Goal: Task Accomplishment & Management: Use online tool/utility

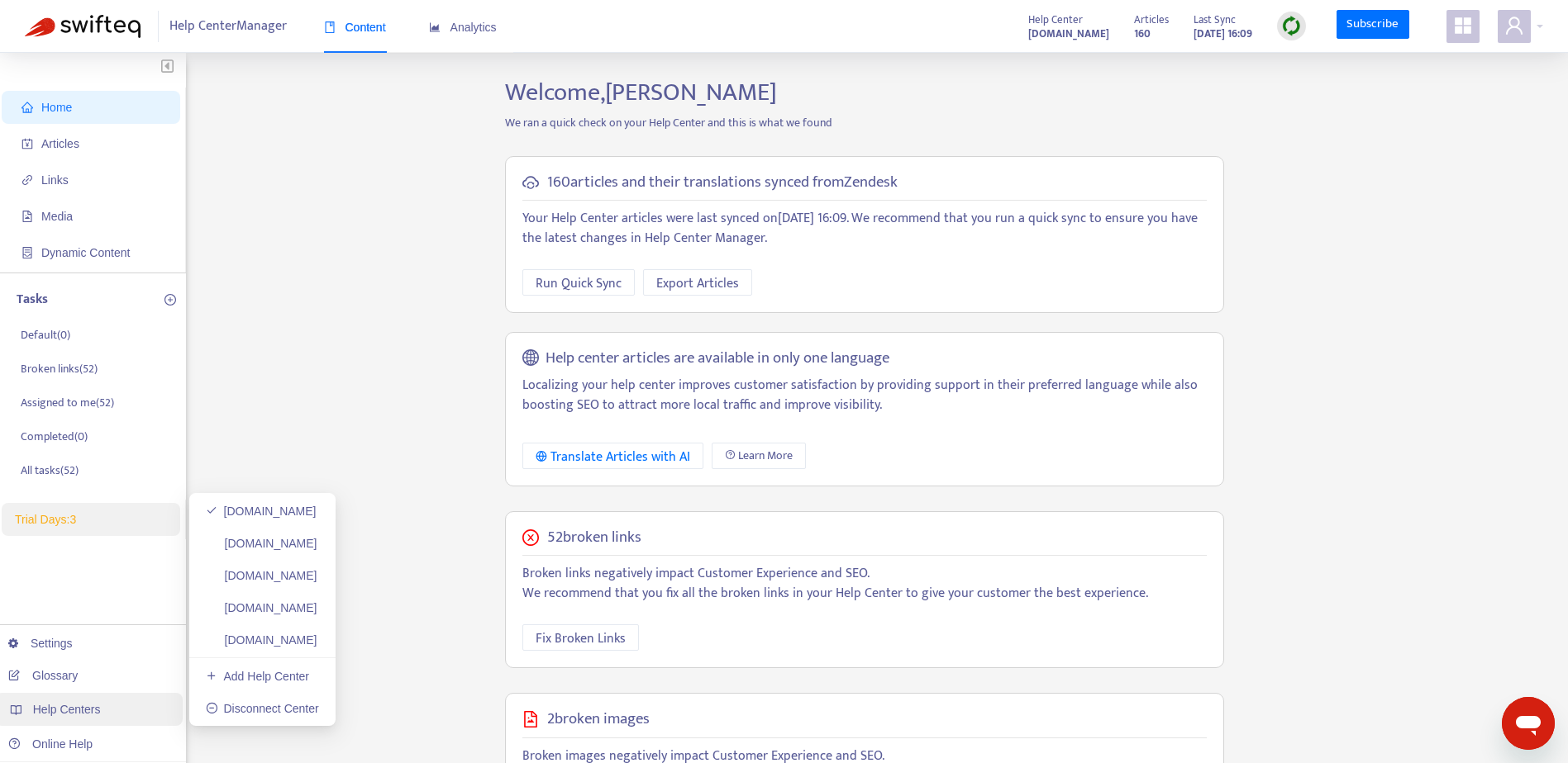
click at [83, 711] on span "Help Centers" at bounding box center [66, 710] width 67 height 13
click at [305, 516] on link "[DOMAIN_NAME]" at bounding box center [261, 512] width 111 height 13
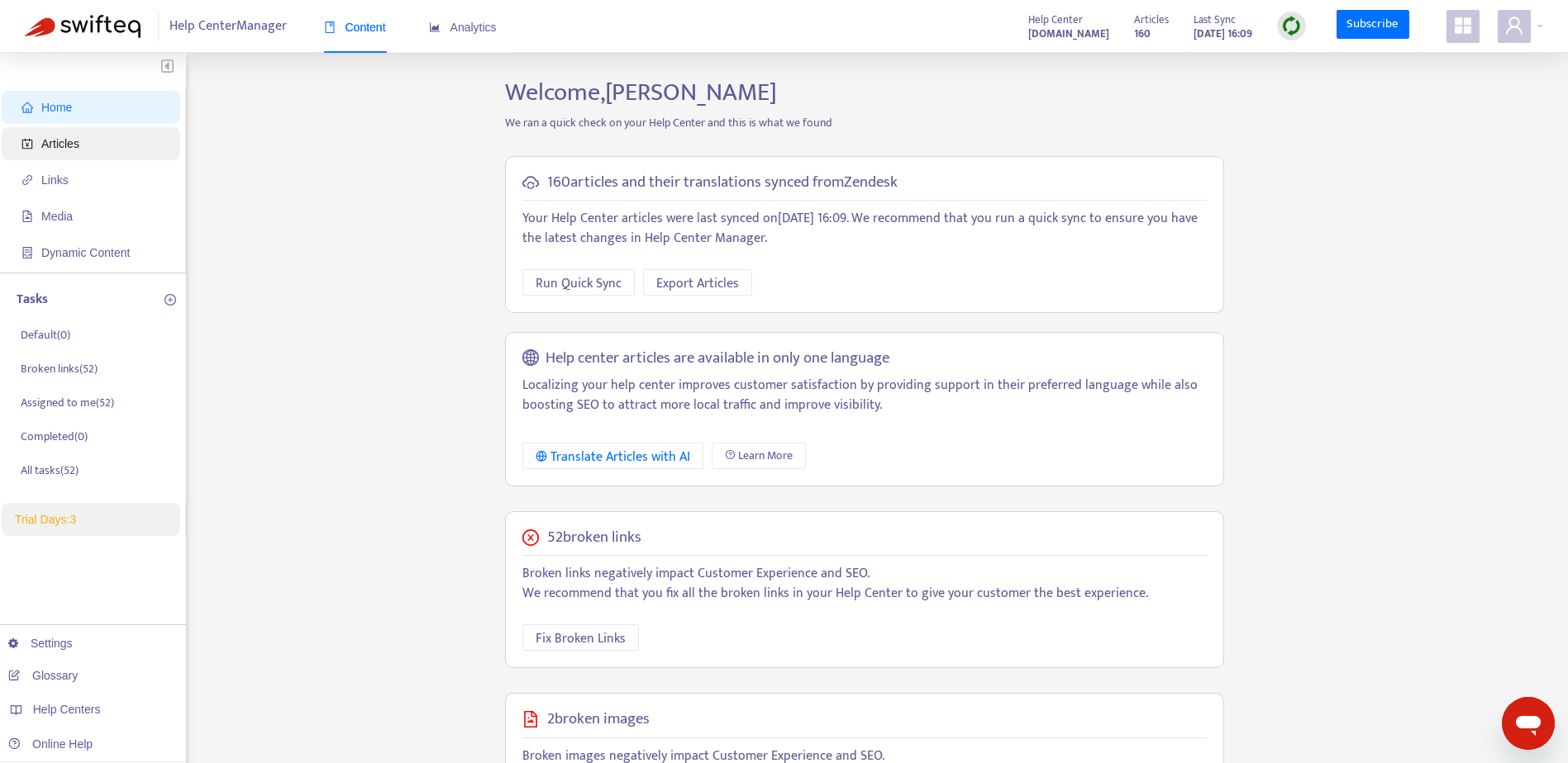
click at [33, 146] on span "Articles" at bounding box center [94, 143] width 145 height 33
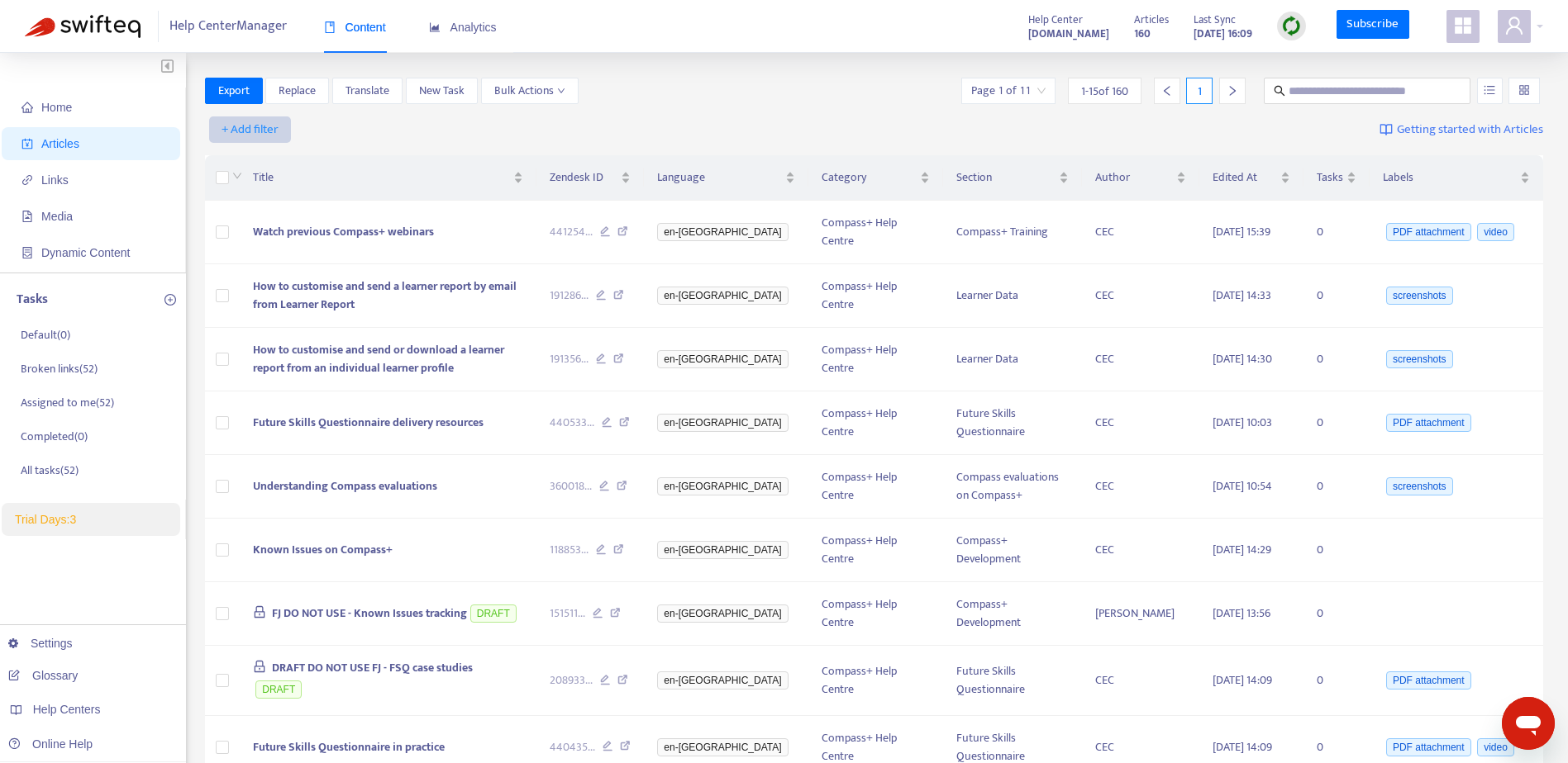
click at [267, 131] on span "+ Add filter" at bounding box center [250, 129] width 57 height 20
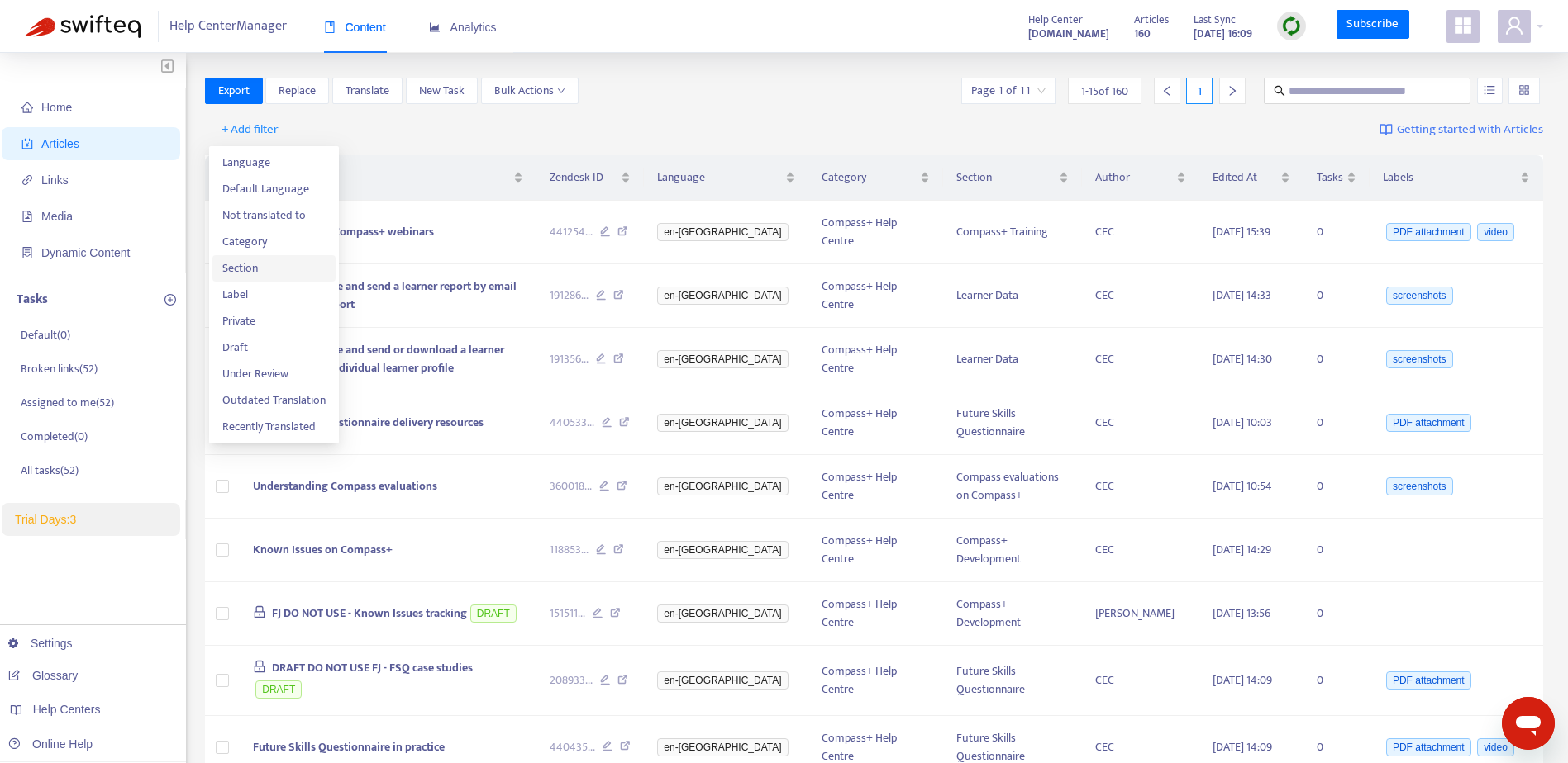
click at [240, 271] on span "Section" at bounding box center [273, 268] width 103 height 18
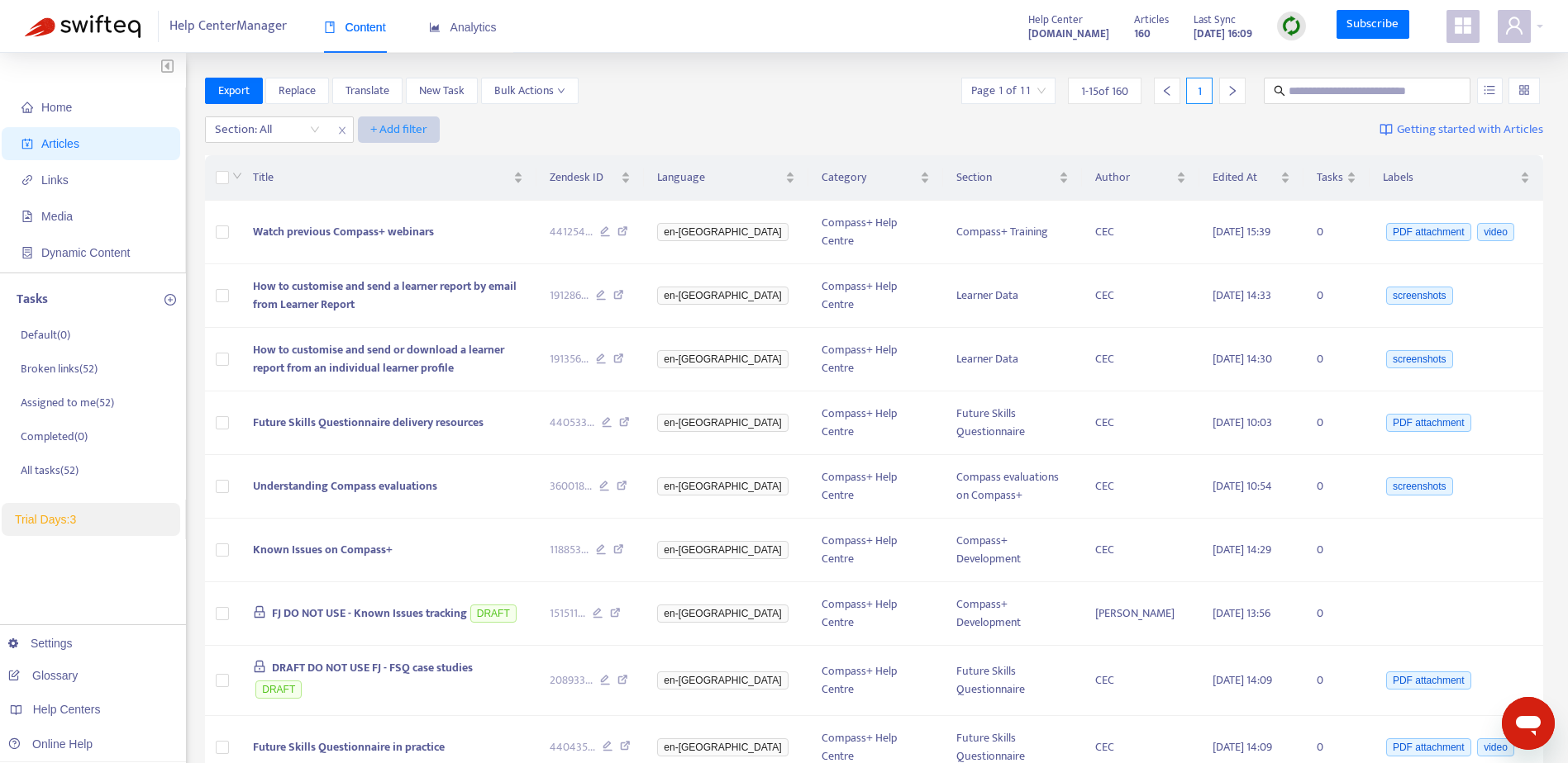
click at [381, 128] on span "+ Add filter" at bounding box center [399, 129] width 57 height 20
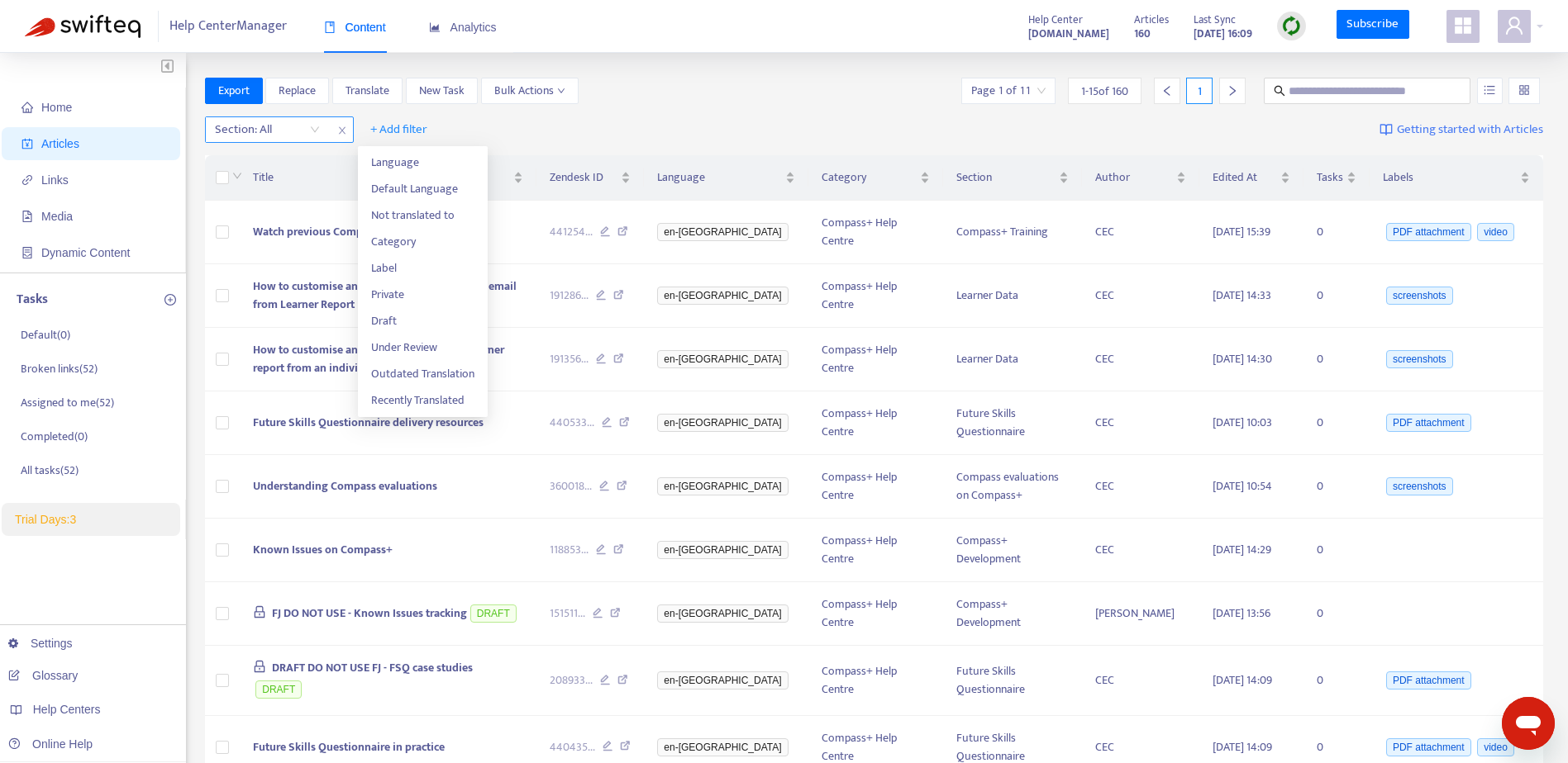
click at [317, 129] on div "Section: All" at bounding box center [268, 130] width 123 height 25
click at [343, 132] on icon "close" at bounding box center [341, 131] width 7 height 8
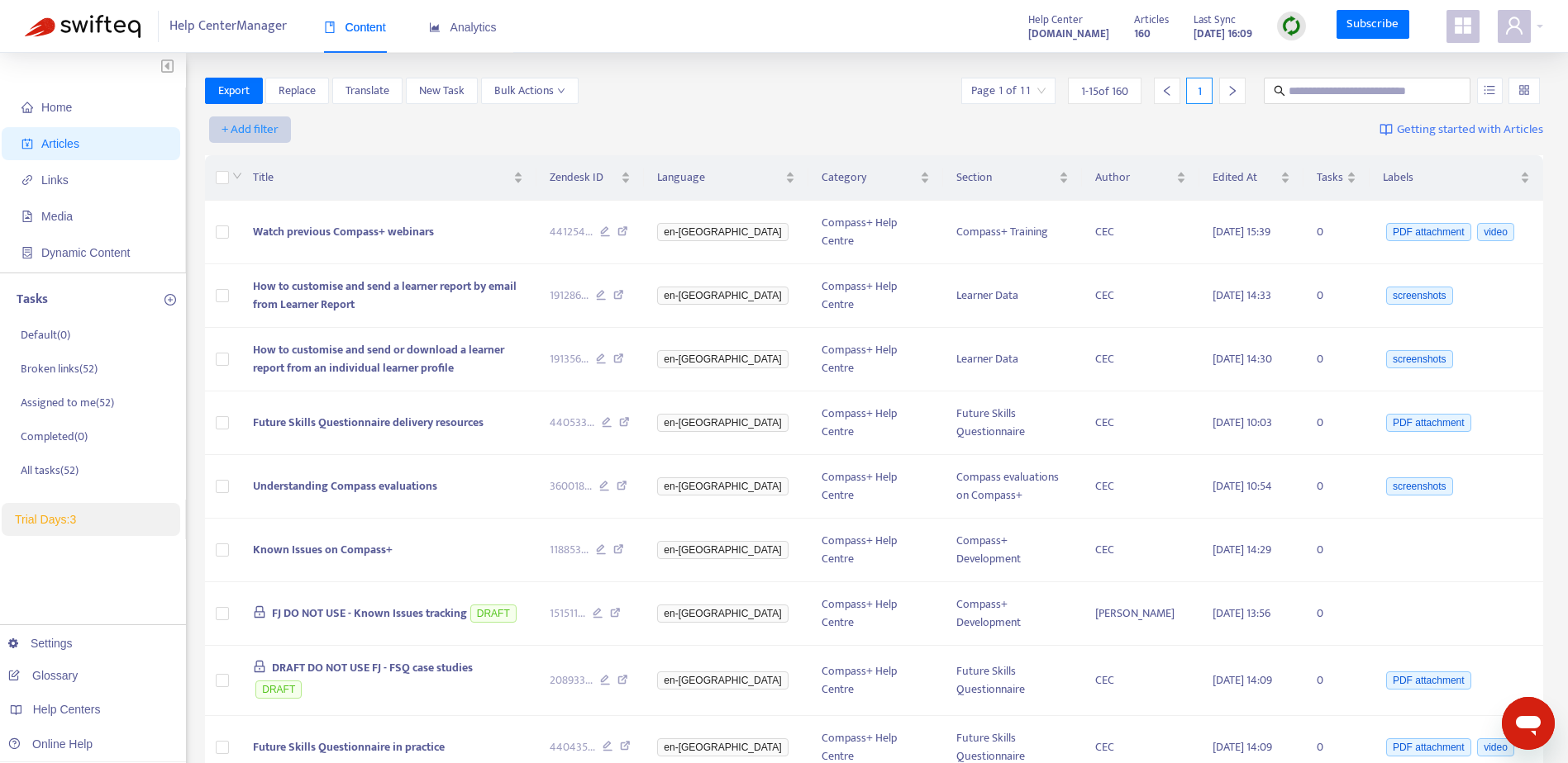
click at [246, 132] on span "+ Add filter" at bounding box center [250, 129] width 57 height 20
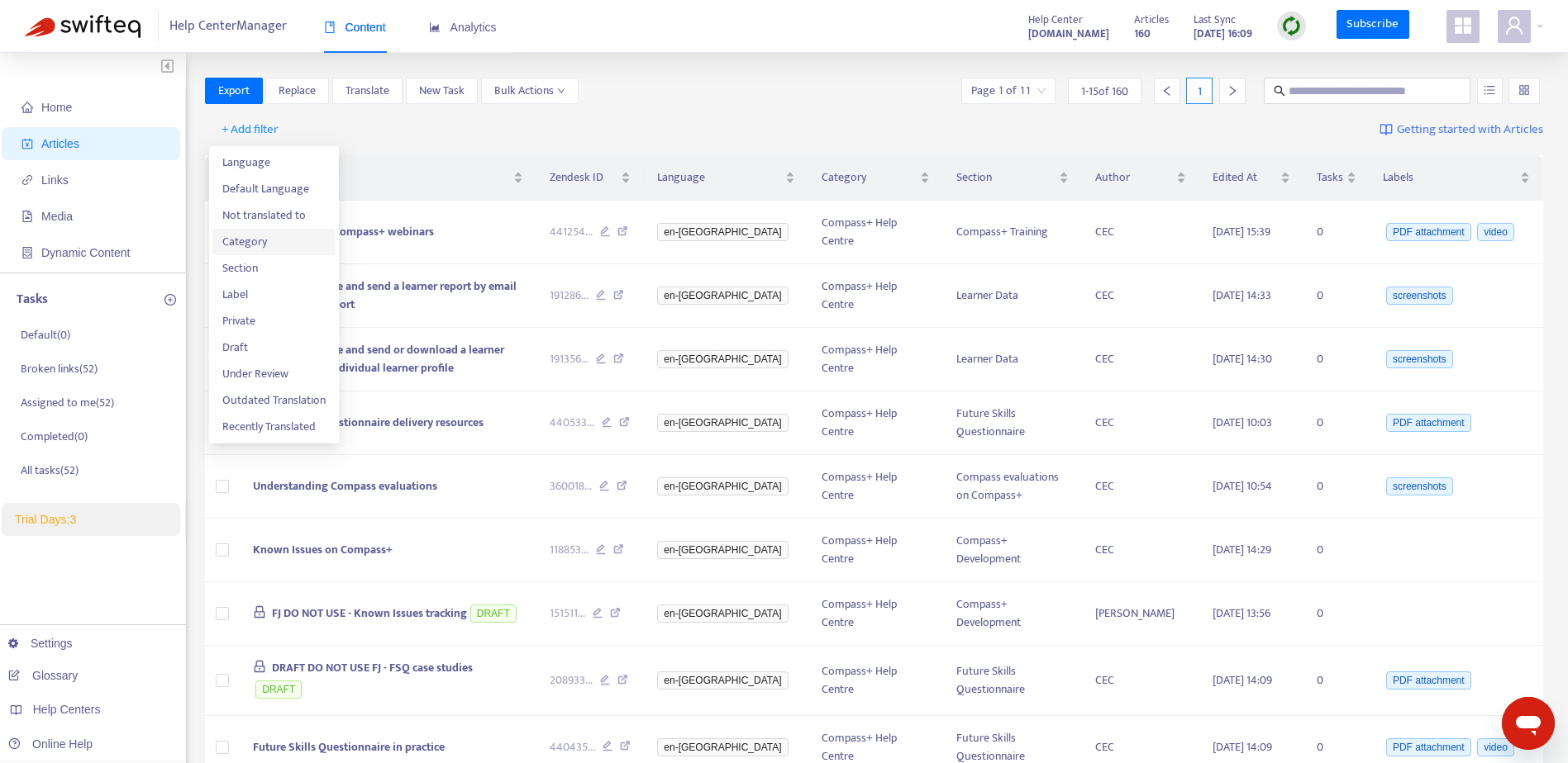
click at [262, 254] on li "Category" at bounding box center [274, 242] width 123 height 27
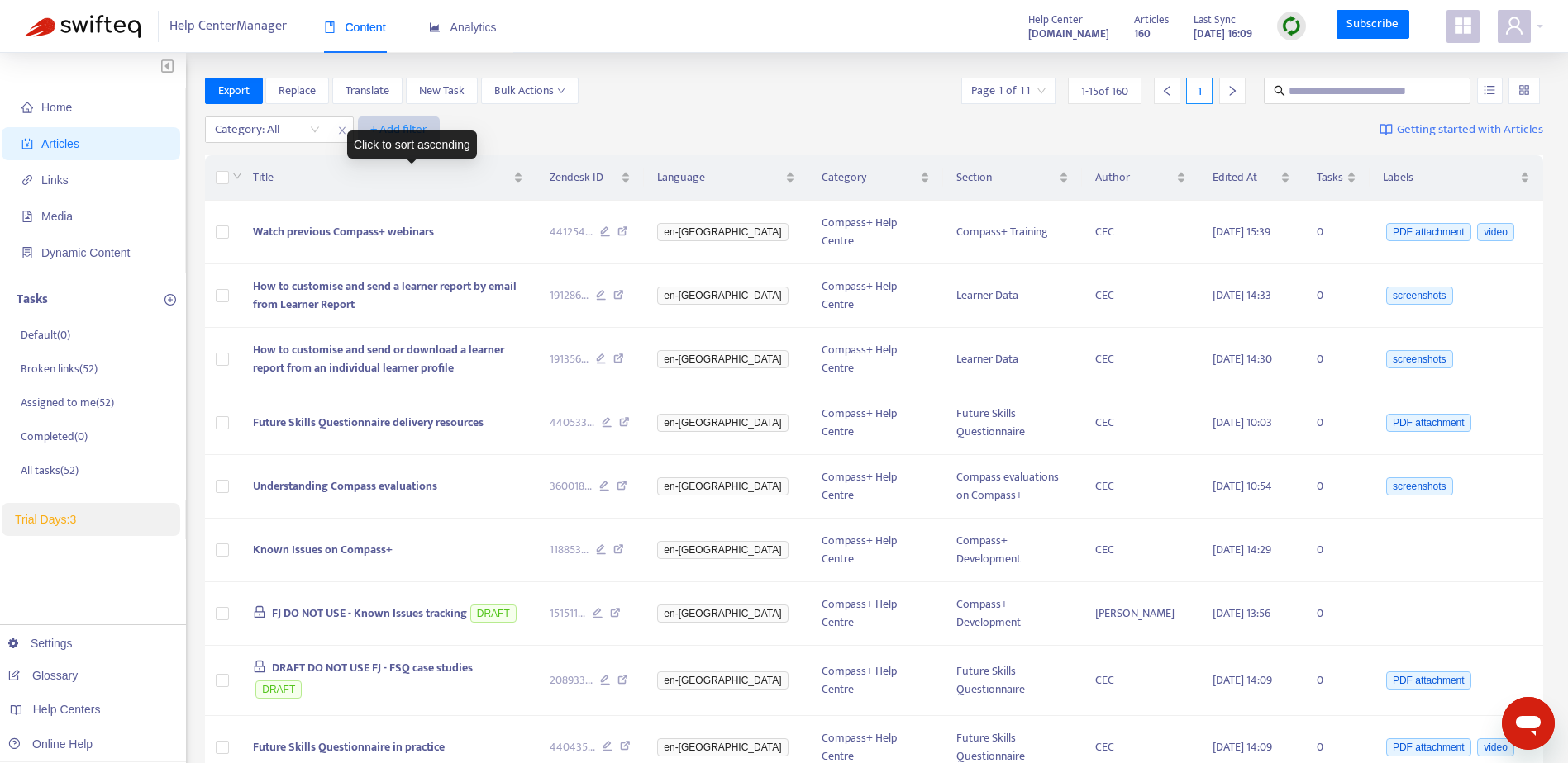
click at [400, 128] on span "+ Add filter" at bounding box center [399, 129] width 57 height 20
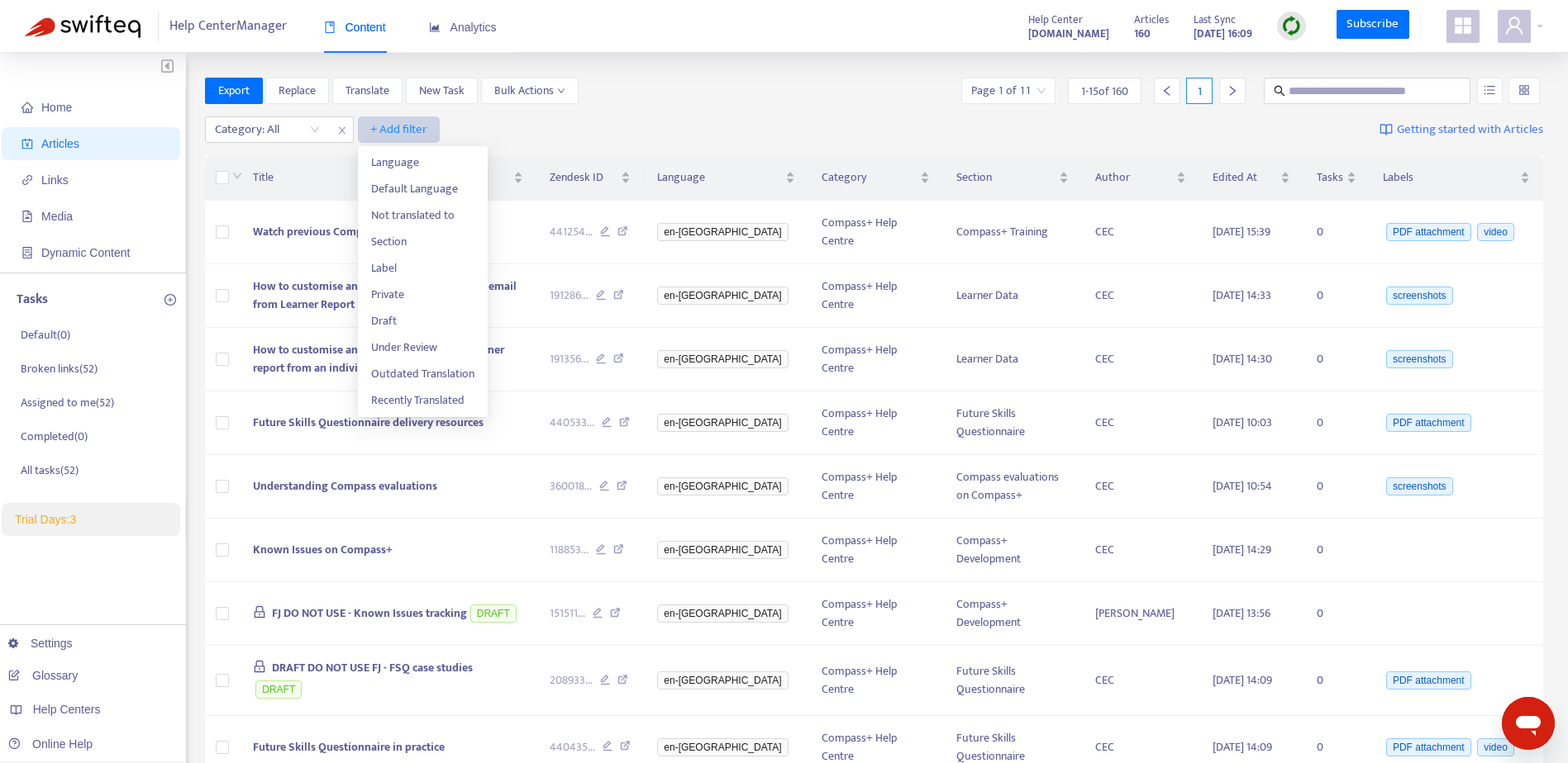
click at [401, 127] on span "+ Add filter" at bounding box center [399, 129] width 57 height 20
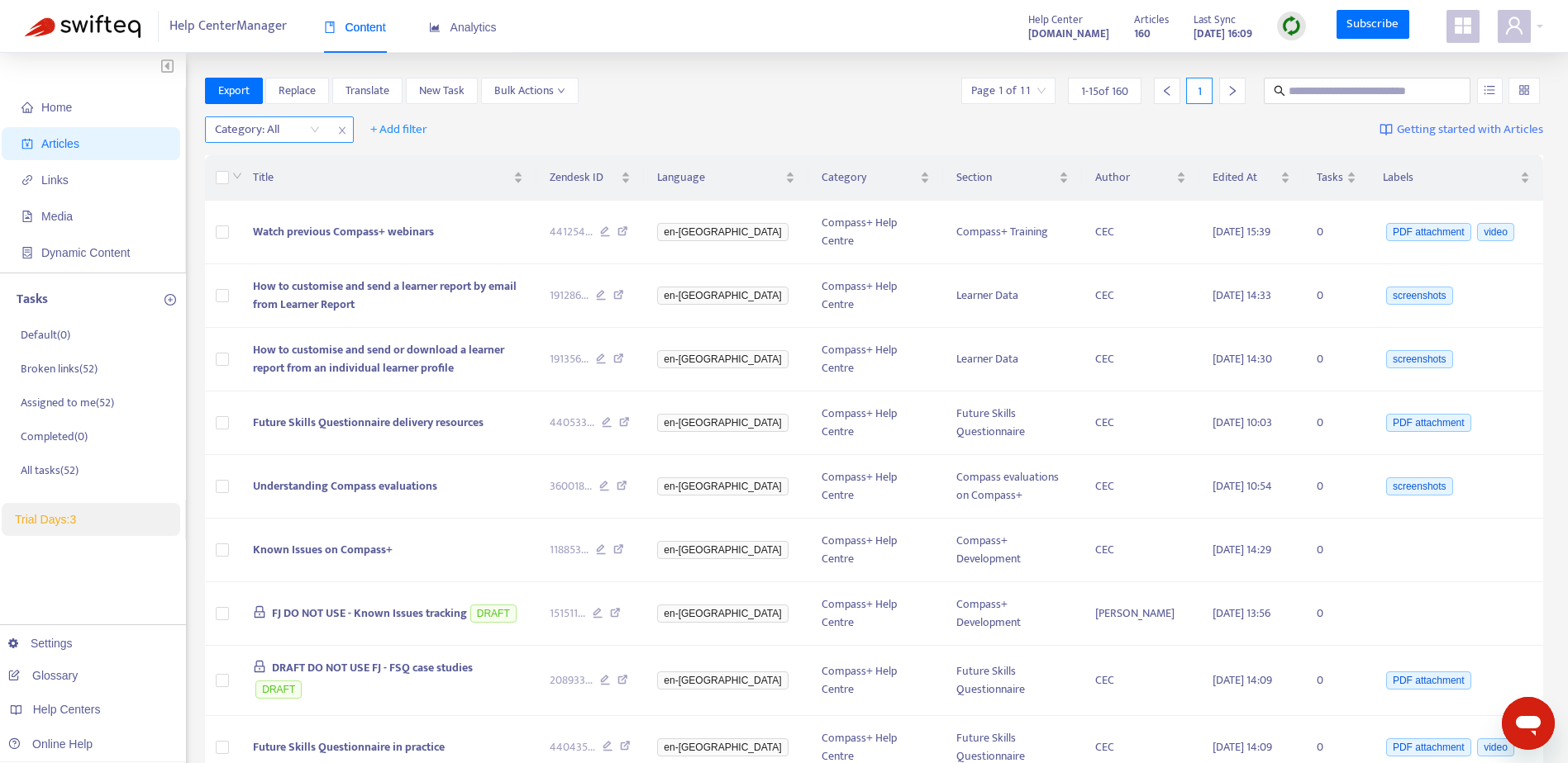
click at [314, 131] on div "Category: All" at bounding box center [268, 130] width 123 height 25
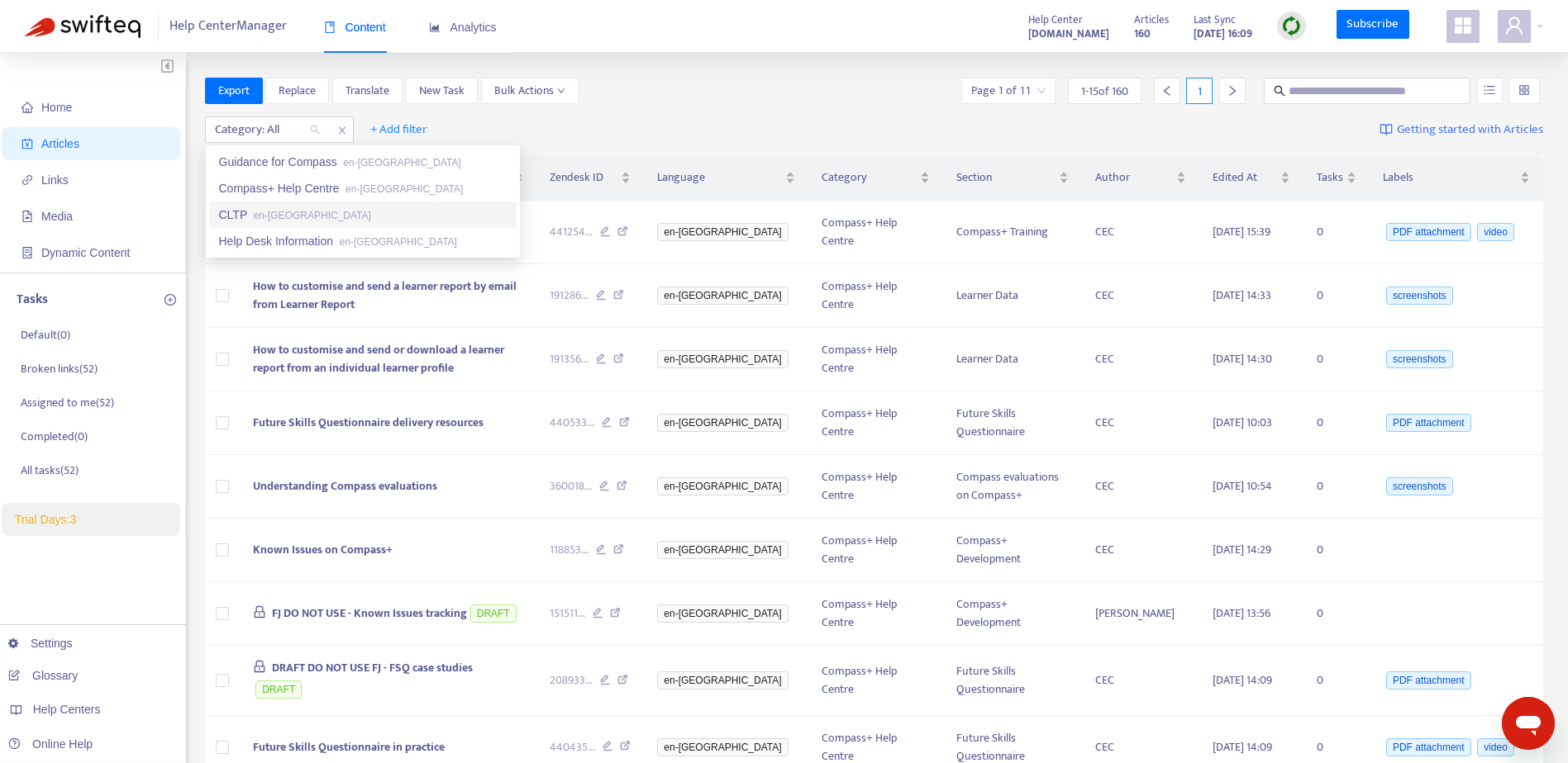
click at [248, 212] on div "CLTP en-[GEOGRAPHIC_DATA]" at bounding box center [363, 214] width 288 height 18
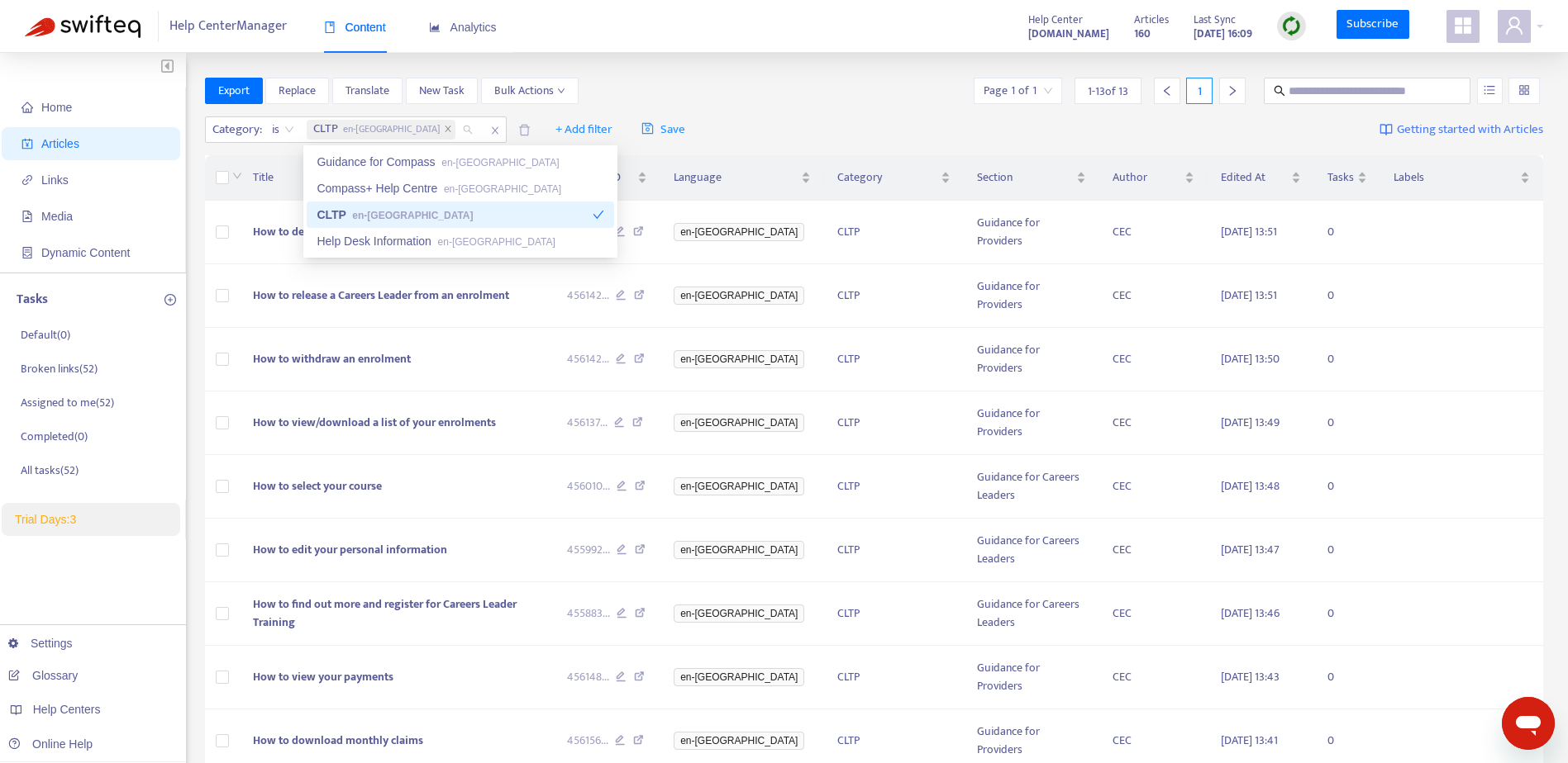
click at [817, 103] on div "Export Replace Translate New Task Bulk Actions Page 1 of 1 1 - 13 of 13 1" at bounding box center [874, 91] width 1338 height 27
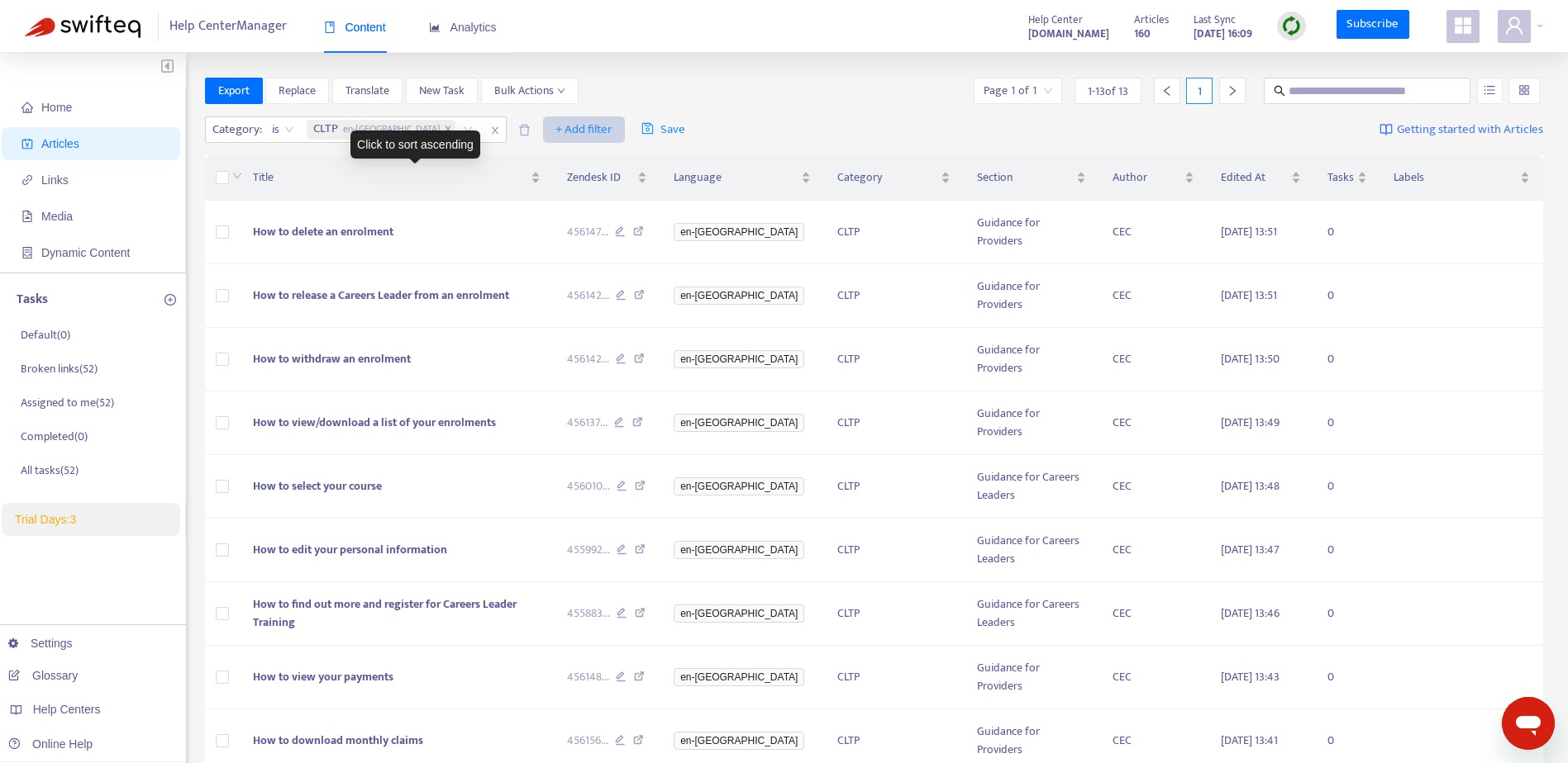
click at [555, 124] on span "+ Add filter" at bounding box center [584, 129] width 57 height 20
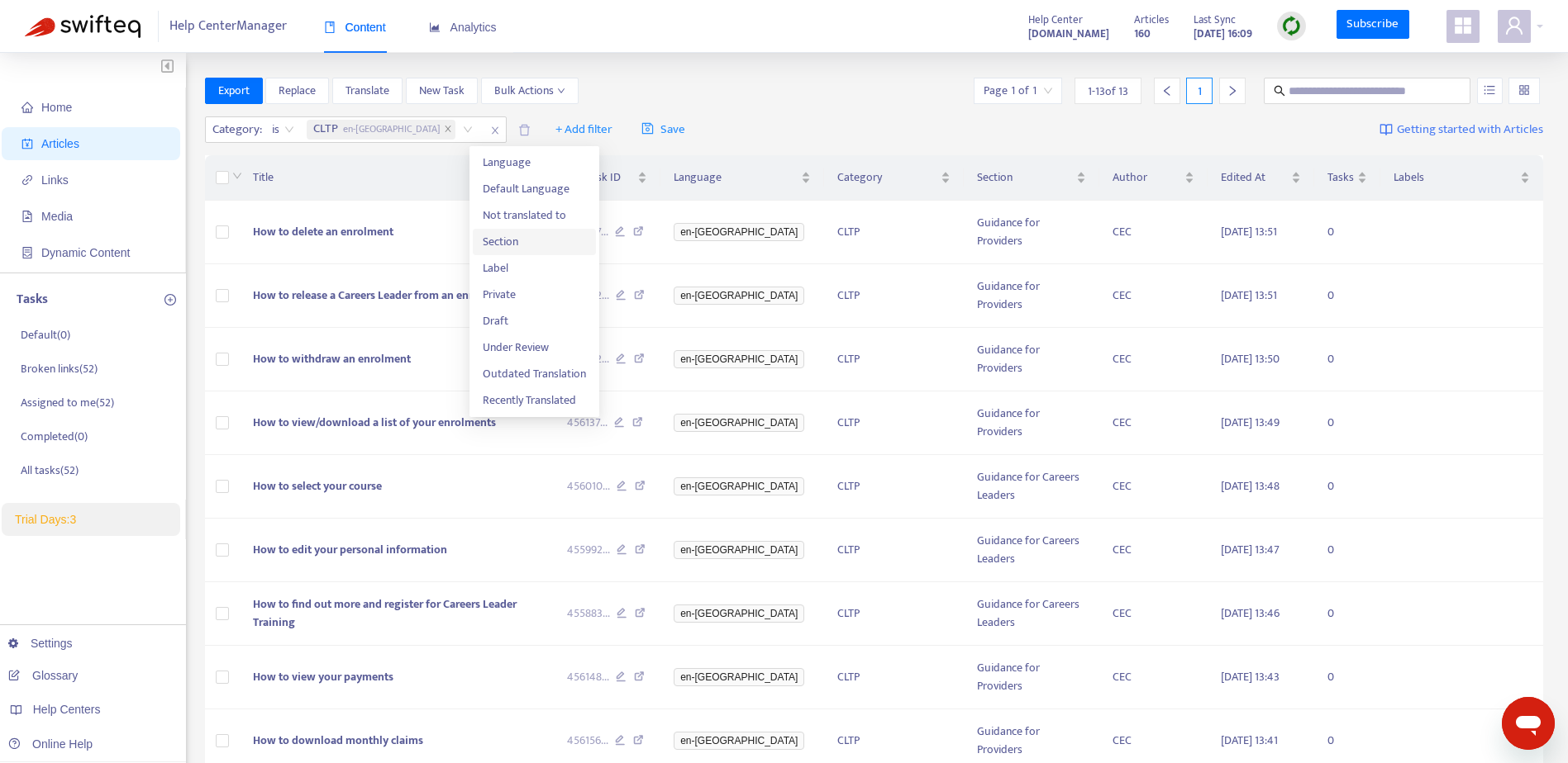
click at [514, 246] on span "Section" at bounding box center [533, 242] width 103 height 18
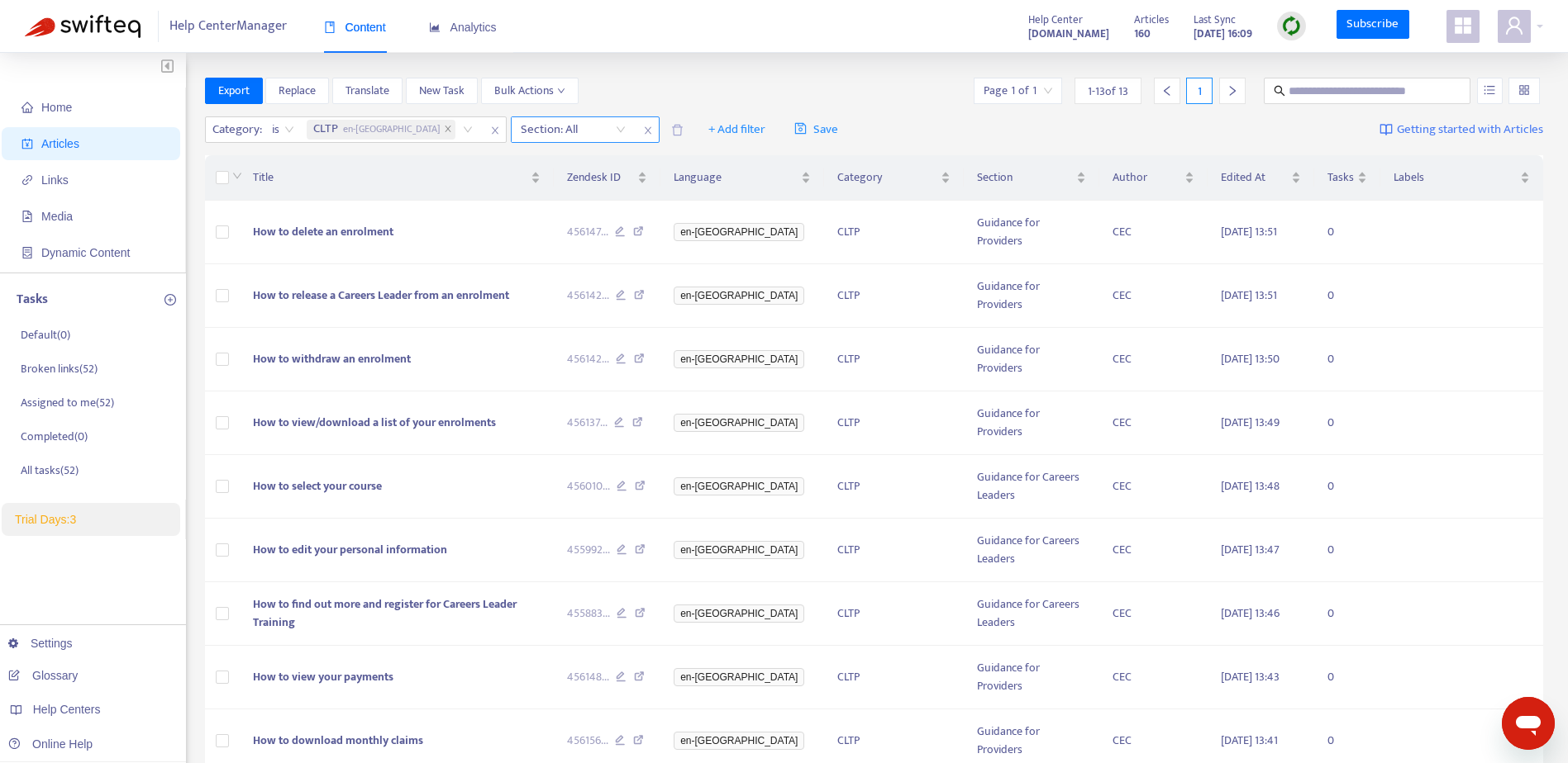
click at [545, 131] on div "Section: All" at bounding box center [573, 130] width 123 height 25
click at [528, 189] on div "Guidance for Providers en-gb" at bounding box center [595, 188] width 288 height 18
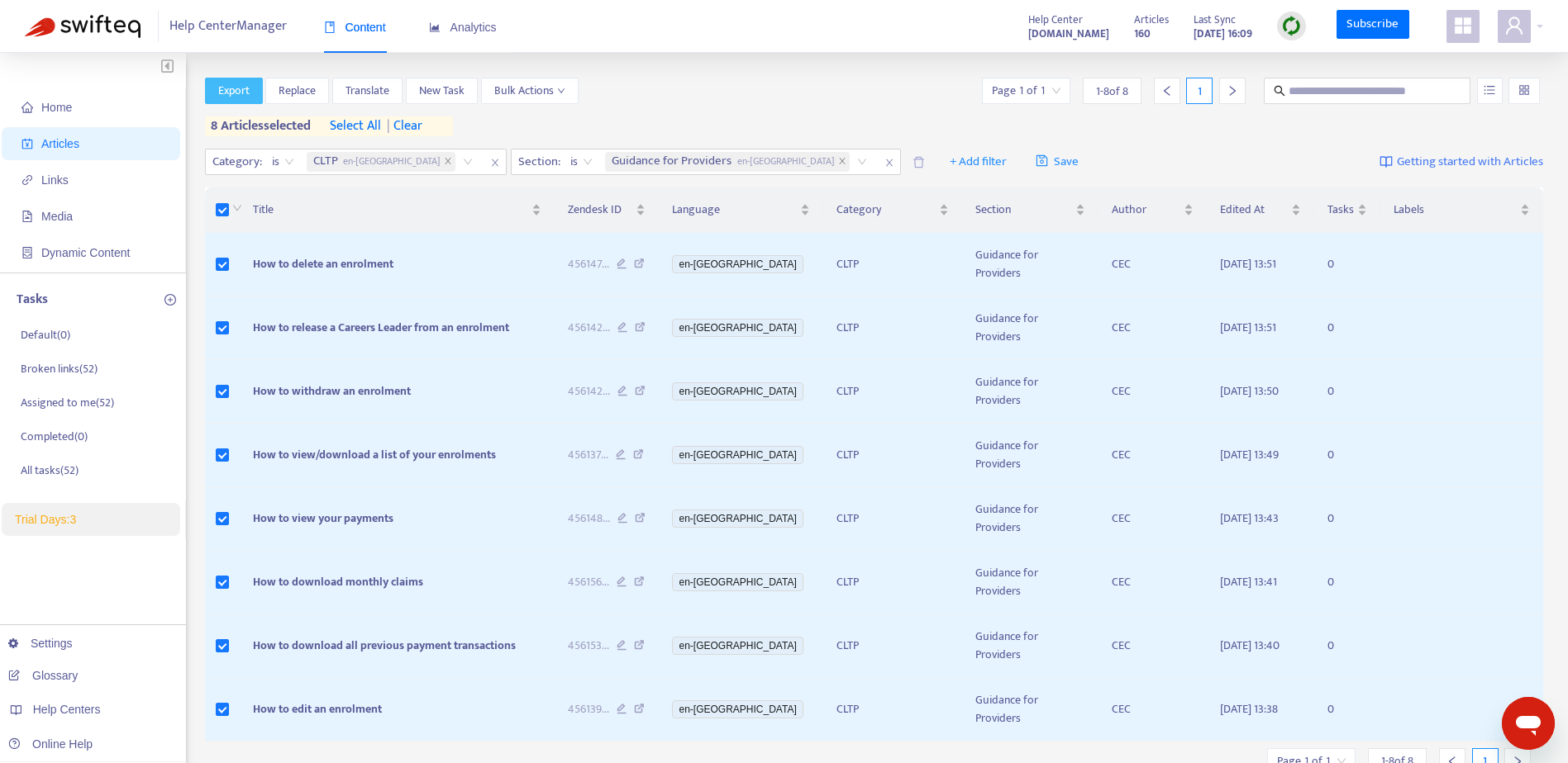
click at [246, 98] on span "Export" at bounding box center [233, 90] width 31 height 18
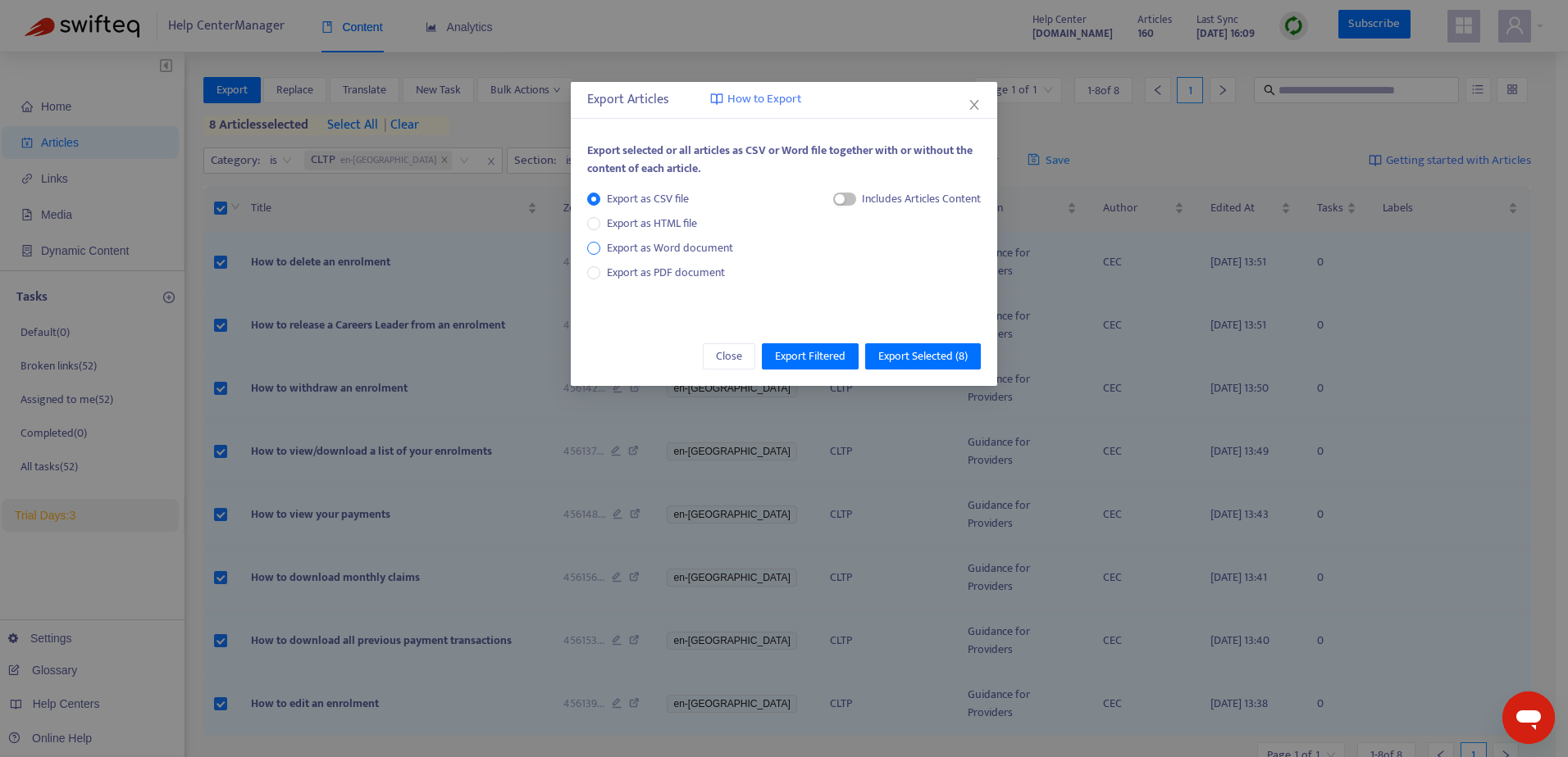
click at [614, 250] on span "Export as Word document" at bounding box center [670, 248] width 139 height 18
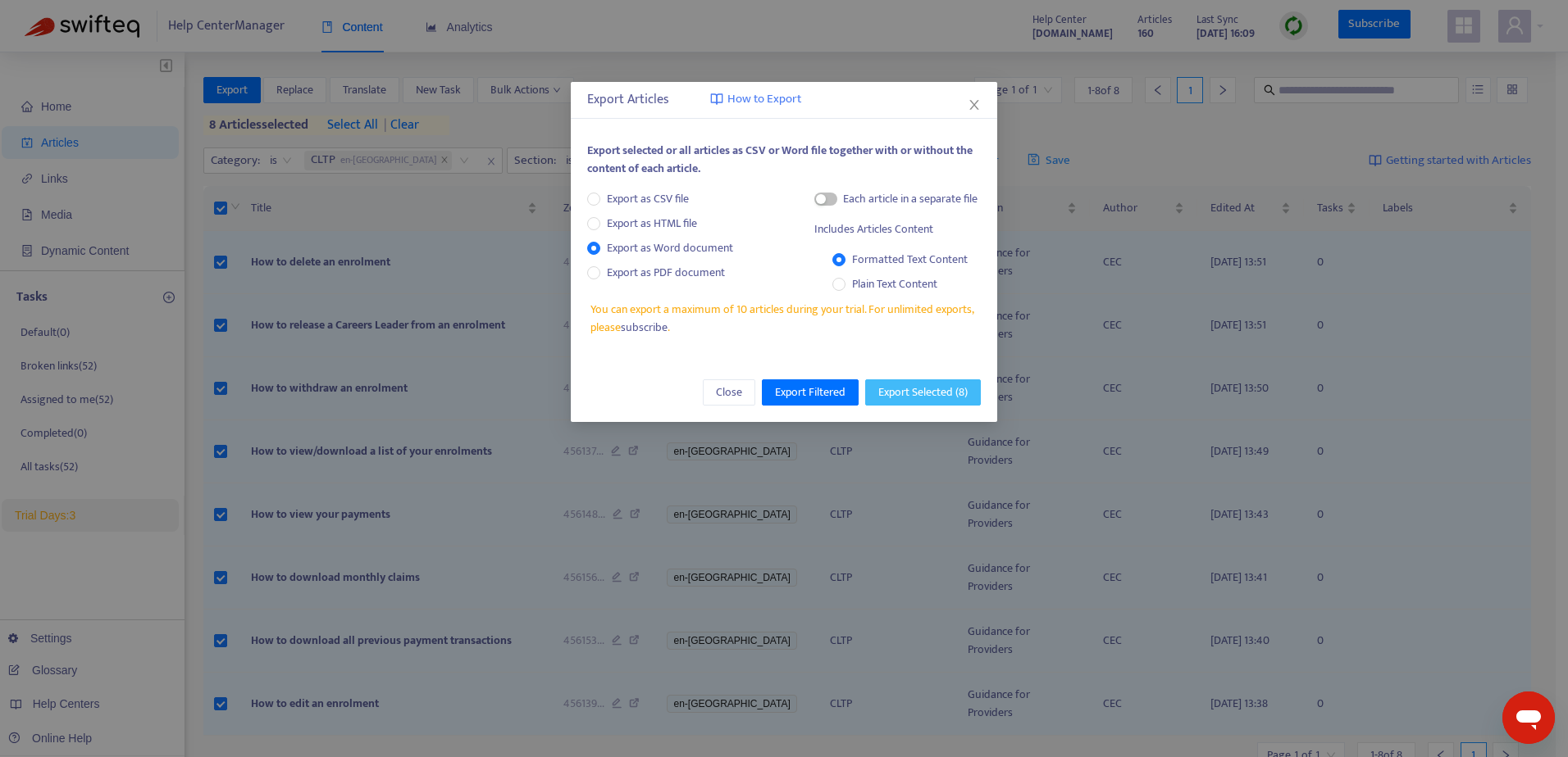
click at [913, 390] on span "Export Selected ( 8 )" at bounding box center [922, 392] width 89 height 18
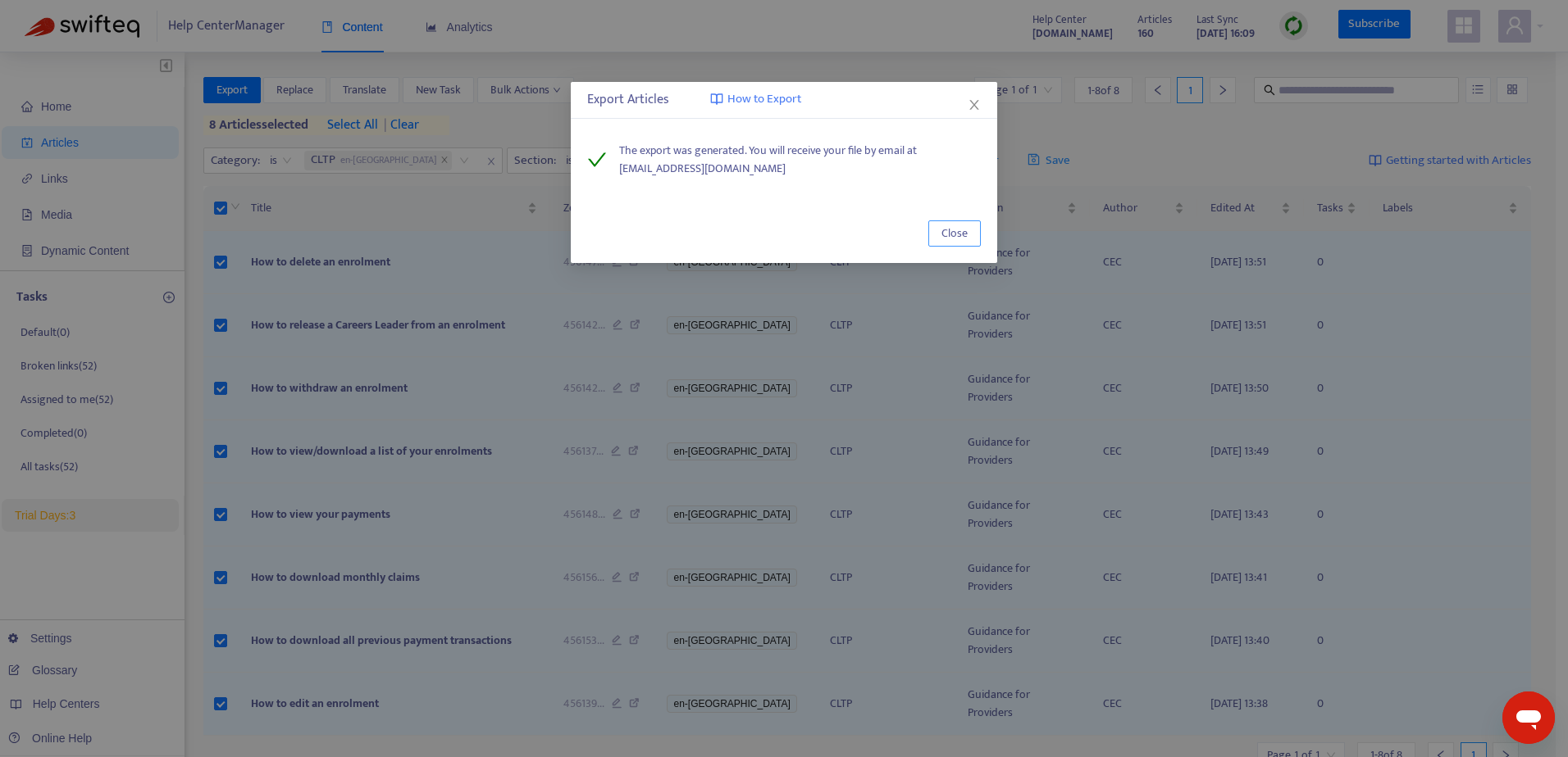
click at [962, 234] on span "Close" at bounding box center [955, 234] width 26 height 18
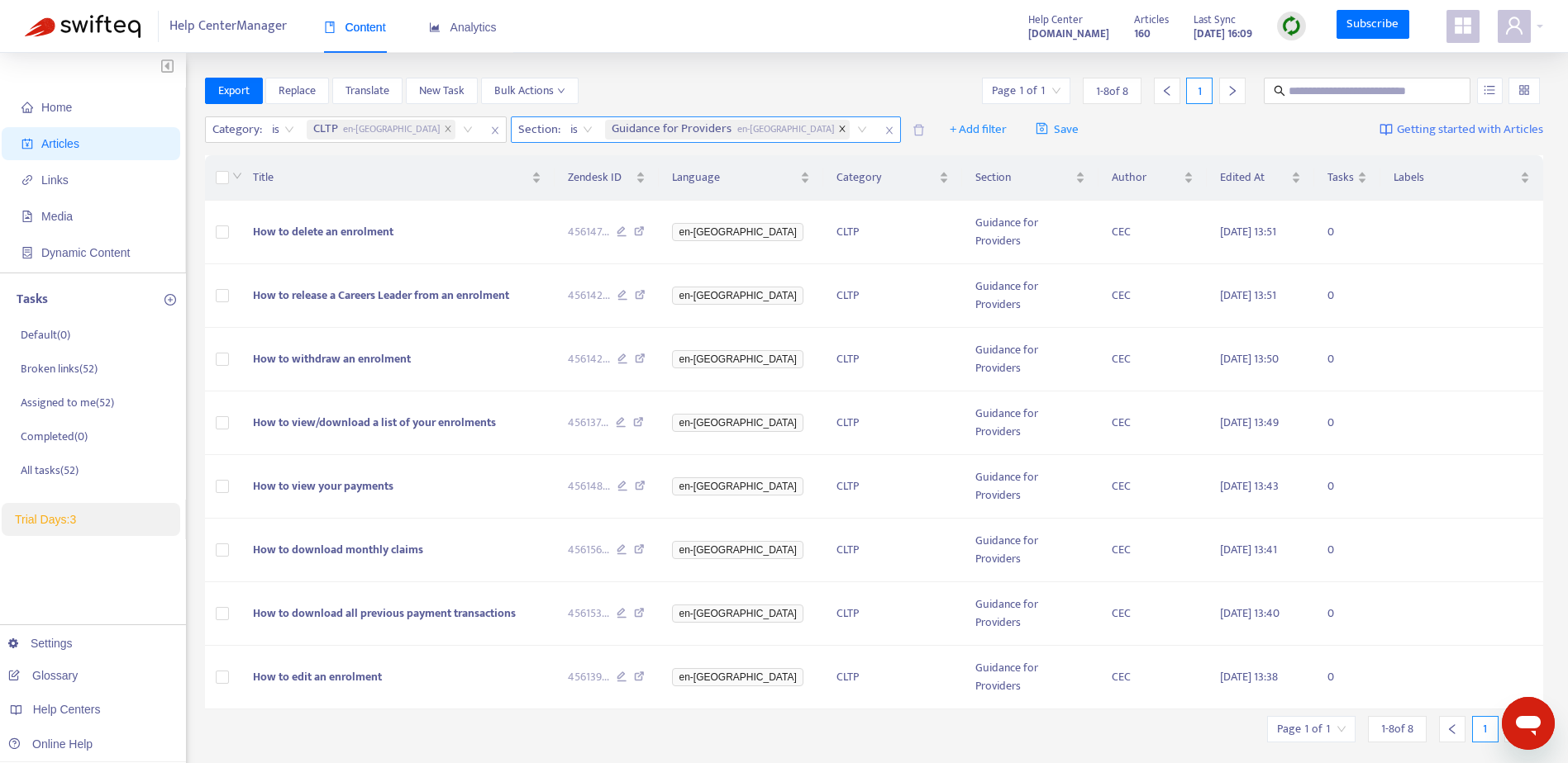
click at [839, 130] on icon "close" at bounding box center [842, 128] width 6 height 6
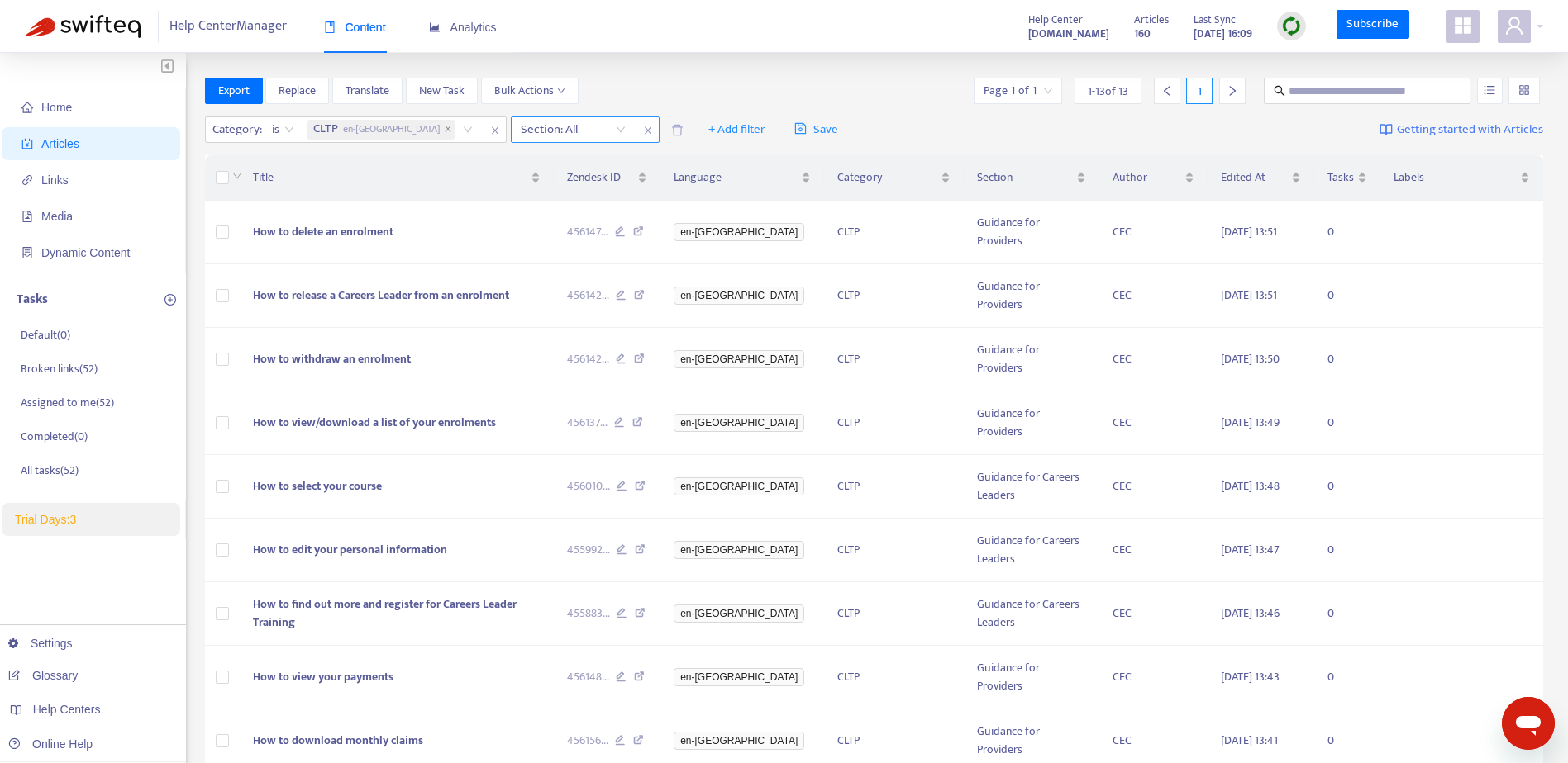
click at [549, 135] on div "Section: All" at bounding box center [573, 130] width 123 height 25
click at [551, 162] on div "Guidance for Careers Leaders en-gb" at bounding box center [595, 161] width 288 height 18
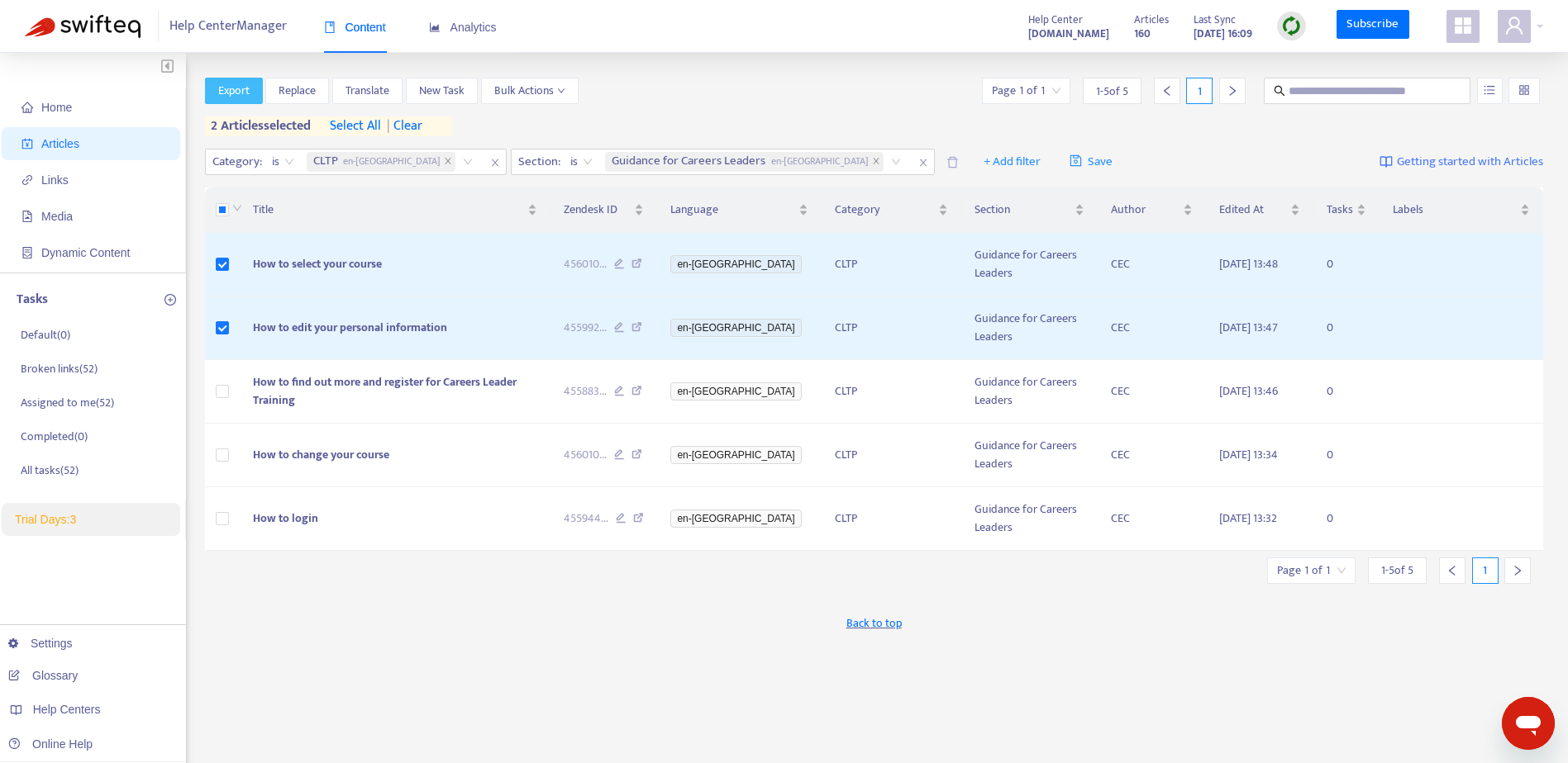
click at [224, 94] on span "Export" at bounding box center [233, 90] width 31 height 18
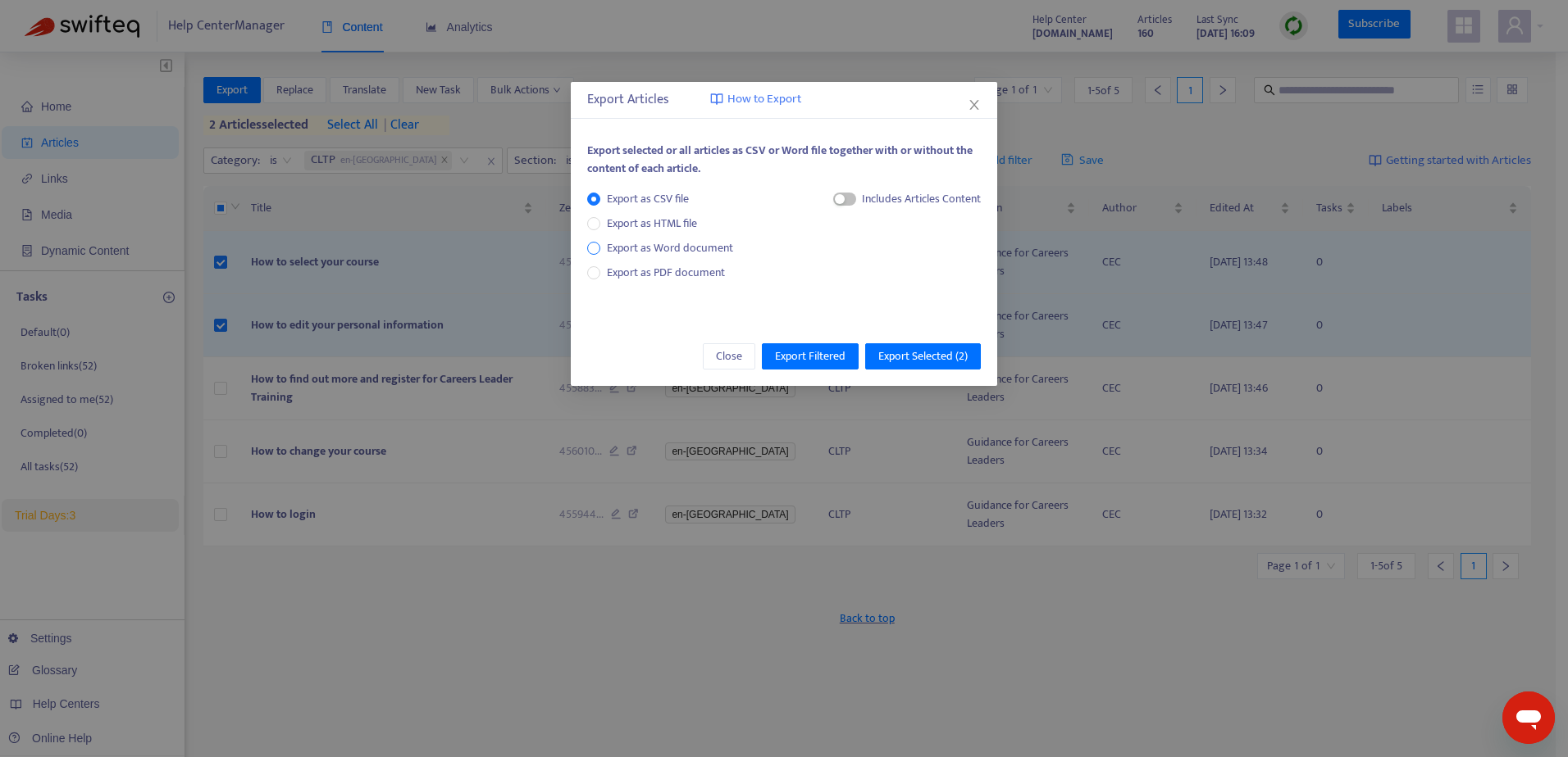
click at [684, 253] on span "Export as Word document" at bounding box center [670, 248] width 139 height 18
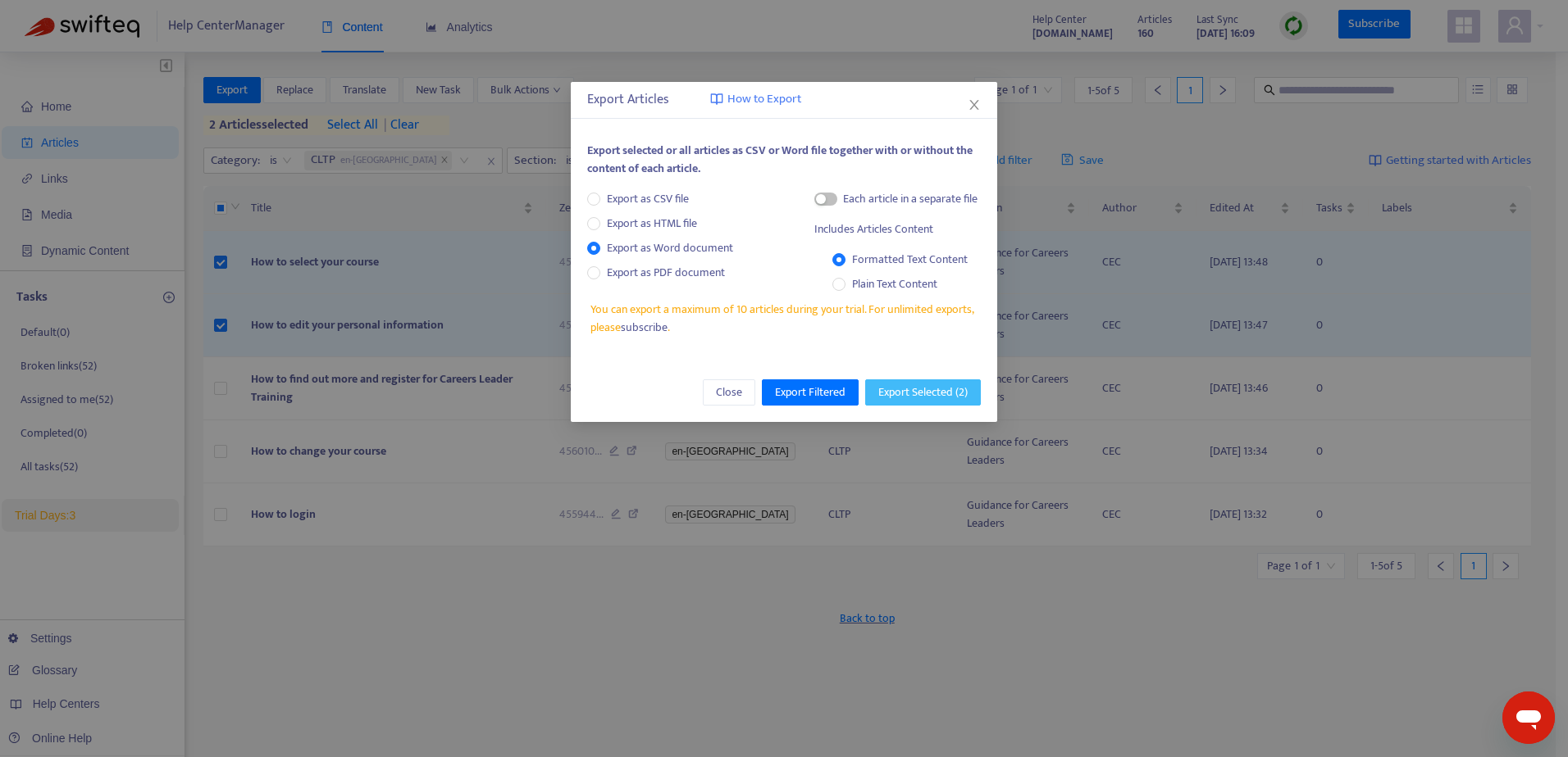
click at [928, 395] on span "Export Selected ( 2 )" at bounding box center [922, 392] width 89 height 18
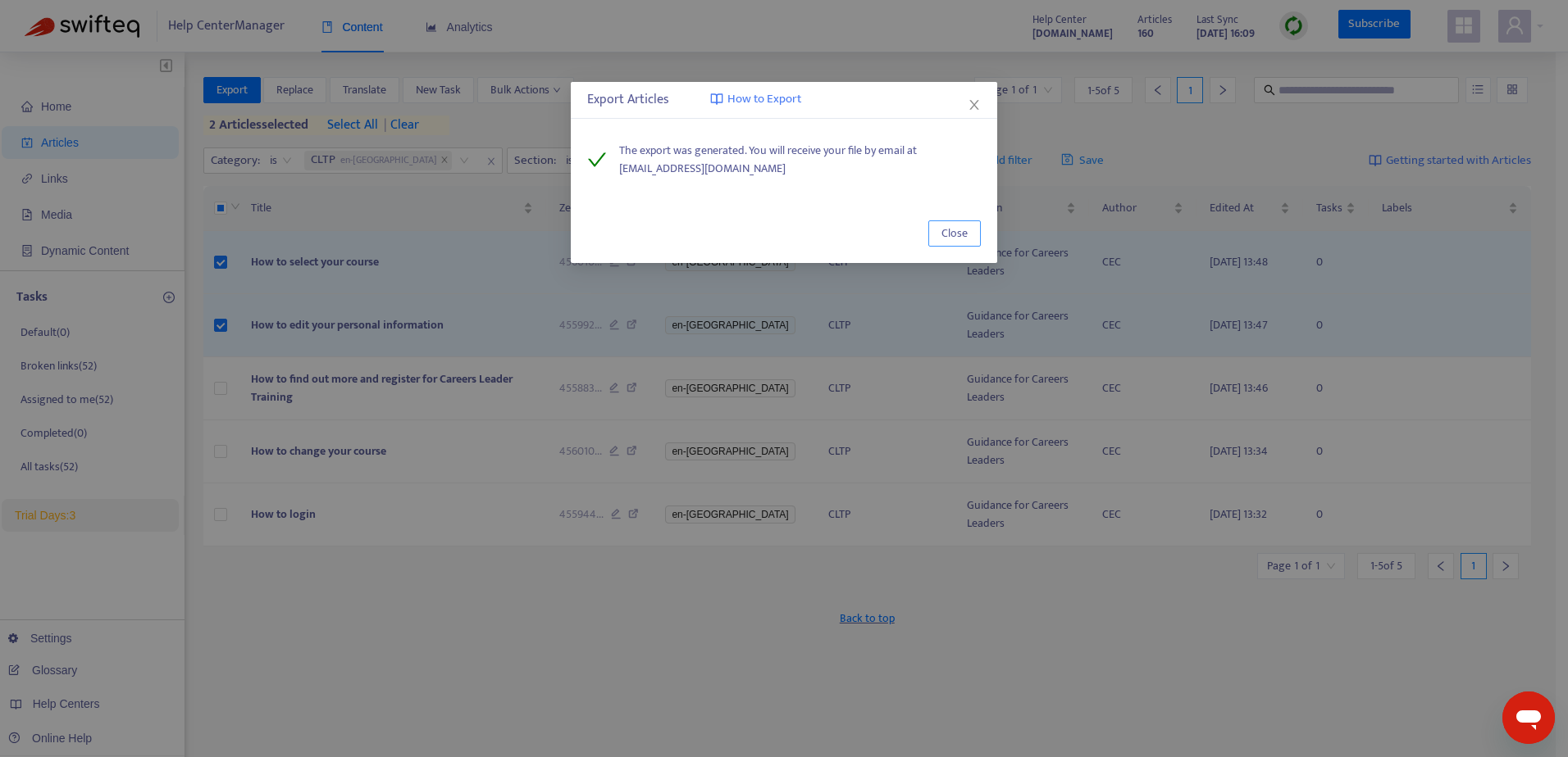
click at [954, 236] on span "Close" at bounding box center [955, 234] width 26 height 18
